Goal: Check status: Check status

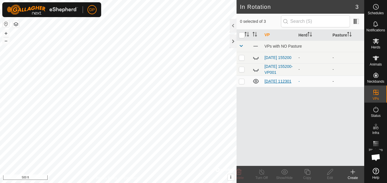
scroll to position [590, 0]
click at [271, 79] on link "[DATE] 112301" at bounding box center [277, 81] width 27 height 5
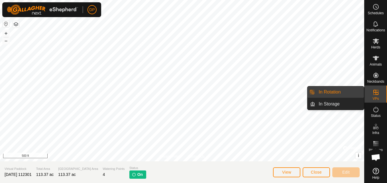
click at [377, 89] on icon at bounding box center [375, 92] width 7 height 7
click at [358, 90] on link "In Rotation" at bounding box center [339, 91] width 49 height 11
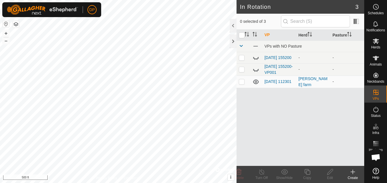
click at [241, 83] on p-checkbox at bounding box center [242, 81] width 6 height 5
checkbox input "false"
